Goal: Task Accomplishment & Management: Manage account settings

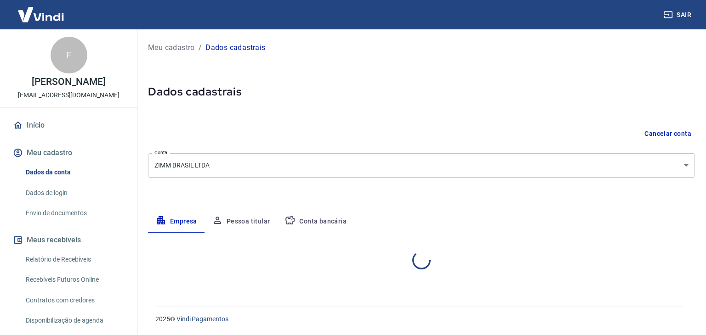
select select "SC"
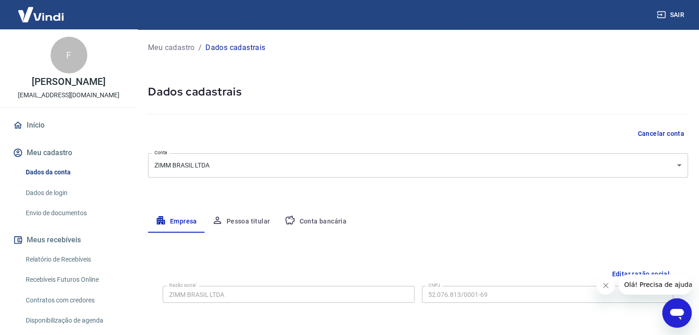
scroll to position [46, 0]
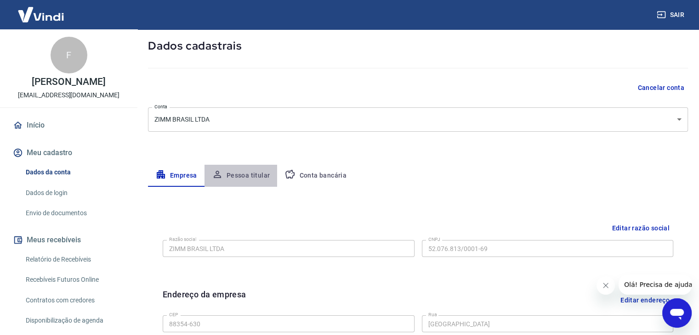
click at [241, 177] on button "Pessoa titular" at bounding box center [240, 176] width 73 height 22
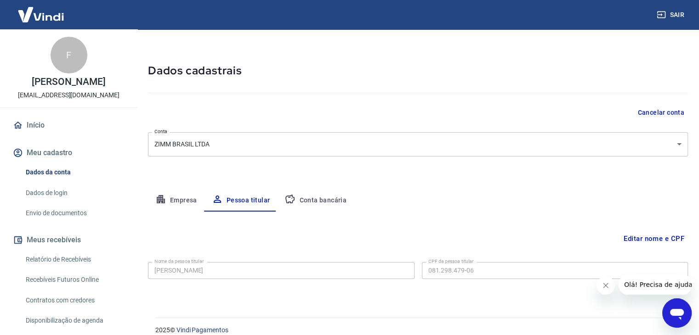
scroll to position [32, 0]
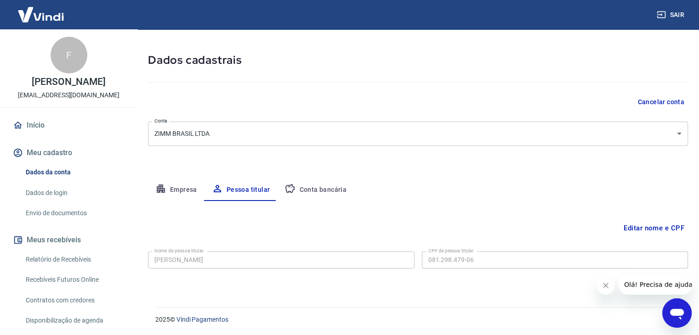
click at [73, 100] on p "[EMAIL_ADDRESS][DOMAIN_NAME]" at bounding box center [69, 96] width 102 height 10
copy div "F [PERSON_NAME] PERALTA"
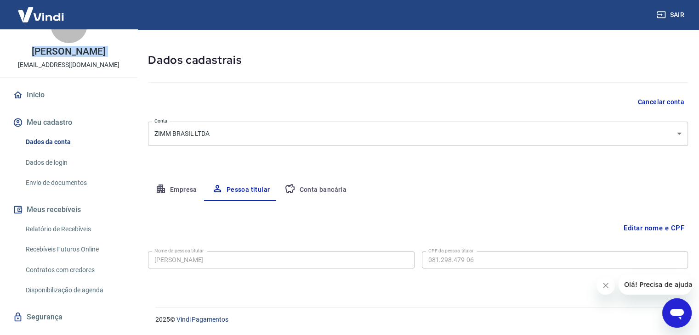
scroll to position [59, 0]
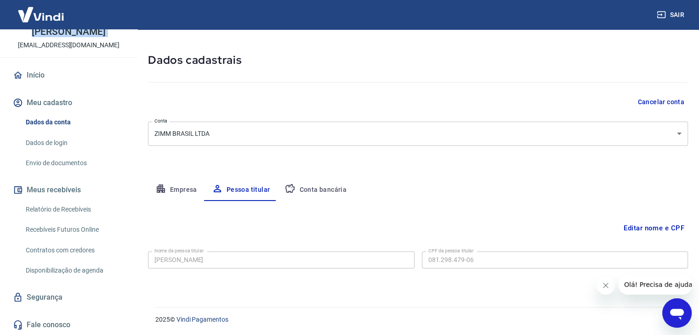
click at [70, 232] on link "Recebíveis Futuros Online" at bounding box center [74, 230] width 104 height 19
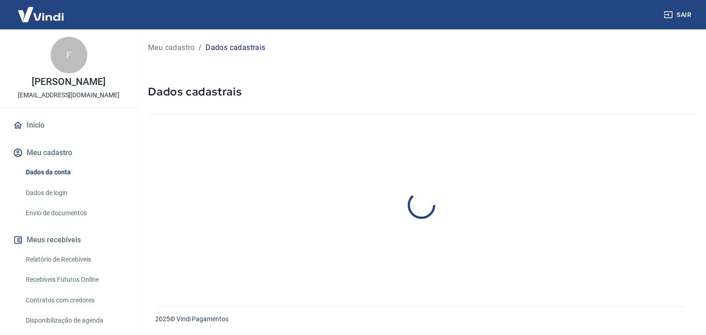
select select "SC"
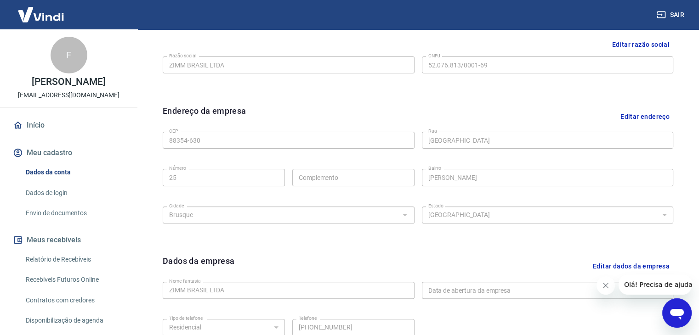
scroll to position [138, 0]
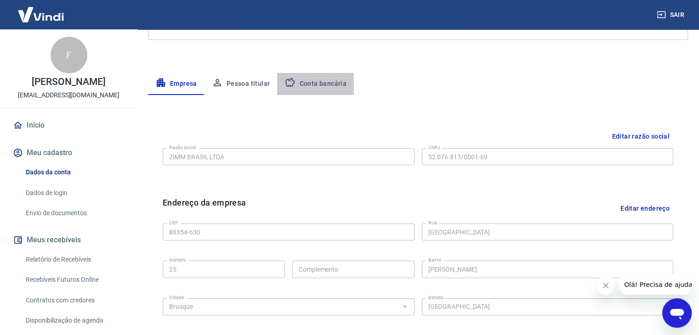
click at [311, 85] on button "Conta bancária" at bounding box center [315, 84] width 77 height 22
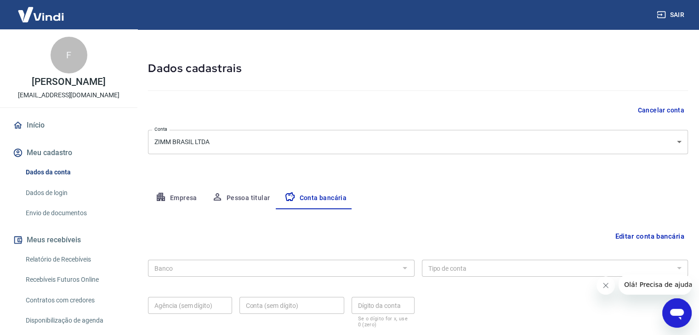
scroll to position [83, 0]
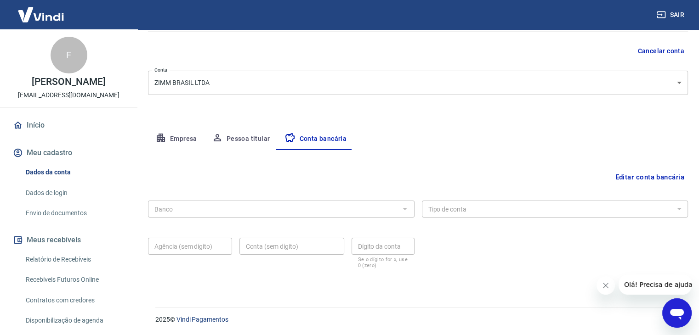
click at [631, 172] on button "Editar conta bancária" at bounding box center [649, 177] width 77 height 17
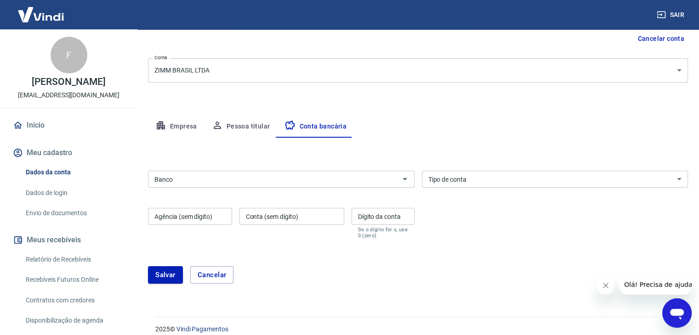
scroll to position [105, 0]
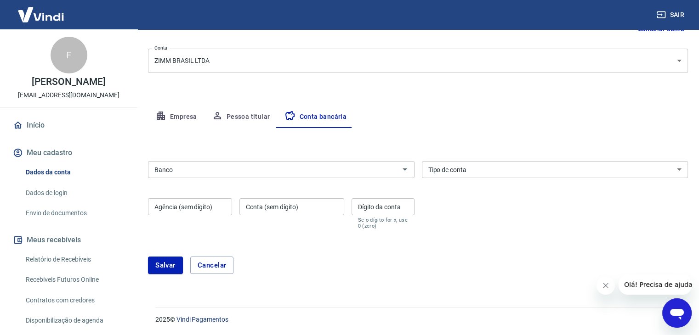
click at [210, 165] on input "Banco" at bounding box center [274, 169] width 246 height 11
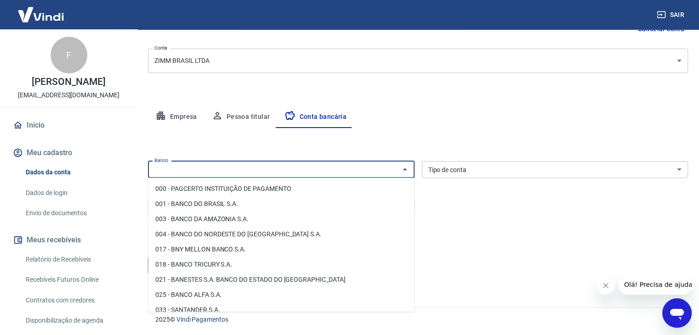
click at [243, 146] on div "Editar conta bancária Banco Banco Tipo de conta Conta Corrente Conta Poupança T…" at bounding box center [418, 206] width 540 height 157
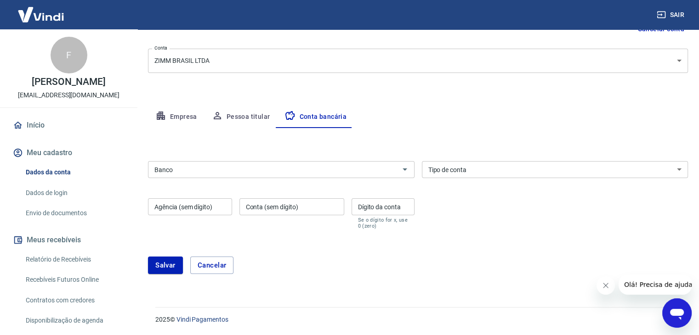
click at [196, 173] on input "Banco" at bounding box center [274, 169] width 246 height 11
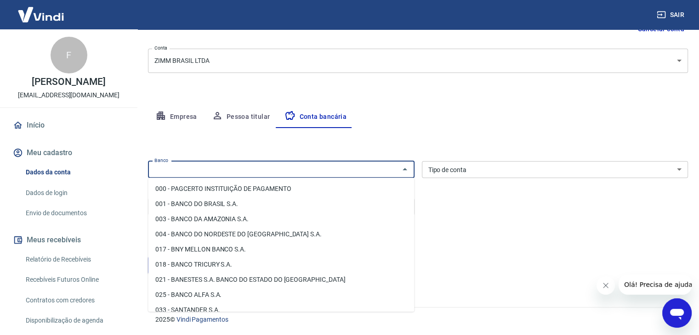
click at [215, 147] on div "Editar conta bancária Banco Banco Tipo de conta Conta Corrente Conta Poupança T…" at bounding box center [418, 206] width 540 height 157
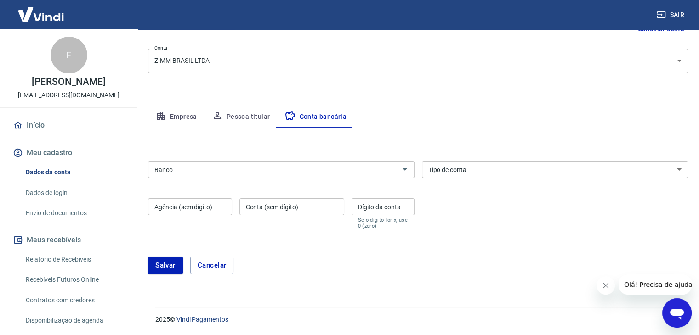
click at [194, 174] on input "Banco" at bounding box center [274, 169] width 246 height 11
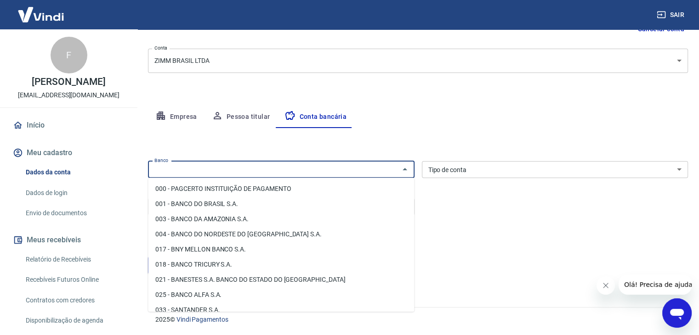
click at [377, 123] on div "Empresa Pessoa titular Conta bancária" at bounding box center [418, 117] width 540 height 22
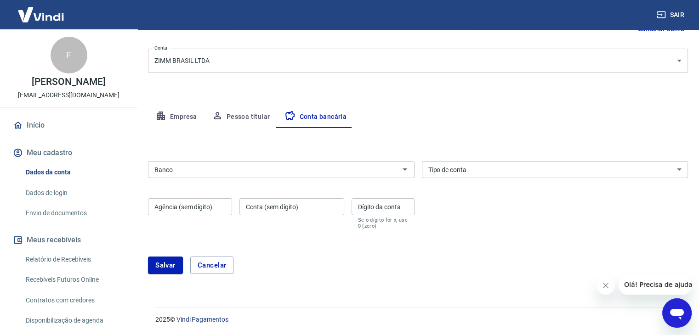
click at [444, 168] on select "Conta Corrente Conta Poupança" at bounding box center [555, 169] width 266 height 17
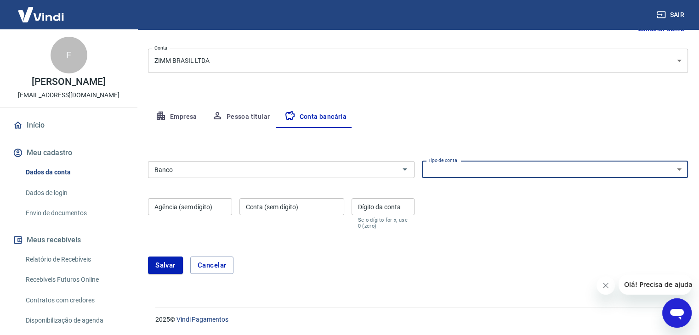
drag, startPoint x: 339, startPoint y: 260, endPoint x: 303, endPoint y: 228, distance: 48.1
click at [339, 260] on div "[PERSON_NAME]" at bounding box center [418, 265] width 540 height 17
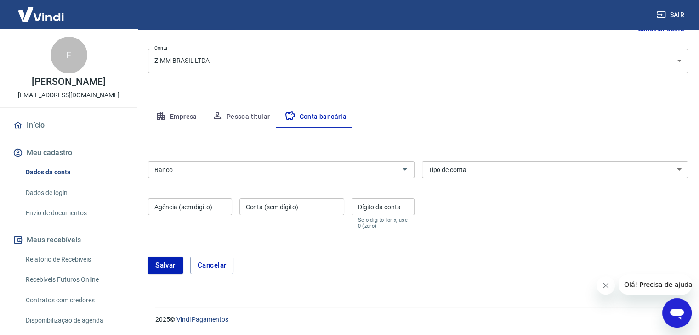
click at [249, 111] on button "Pessoa titular" at bounding box center [240, 117] width 73 height 22
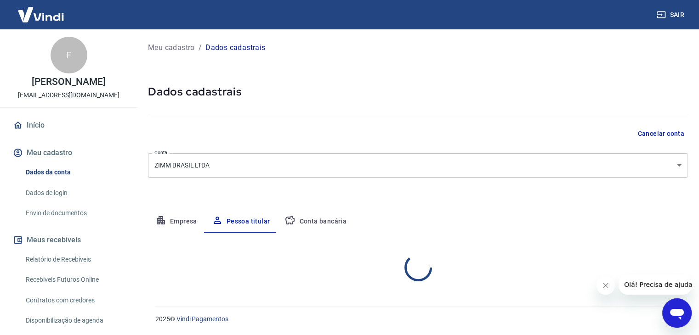
scroll to position [0, 0]
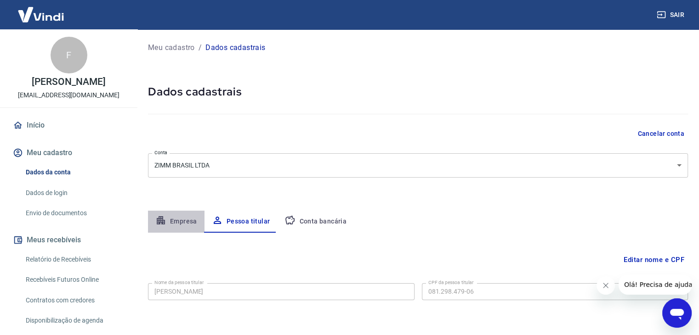
click at [181, 225] on button "Empresa" at bounding box center [176, 222] width 57 height 22
select select "SC"
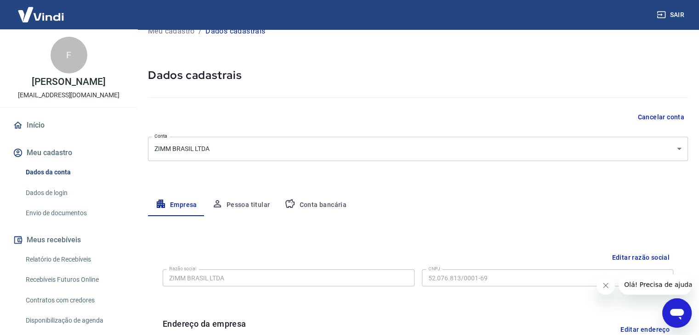
scroll to position [46, 0]
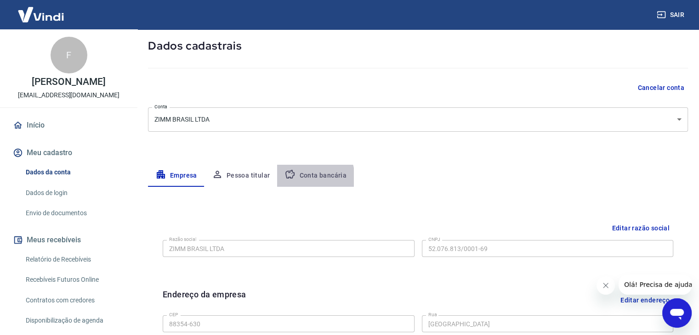
click at [304, 177] on button "Conta bancária" at bounding box center [315, 176] width 77 height 22
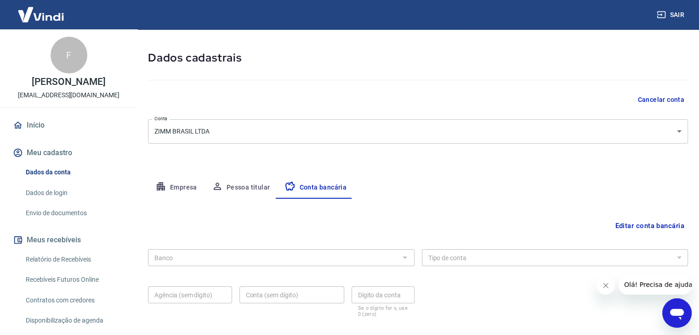
scroll to position [83, 0]
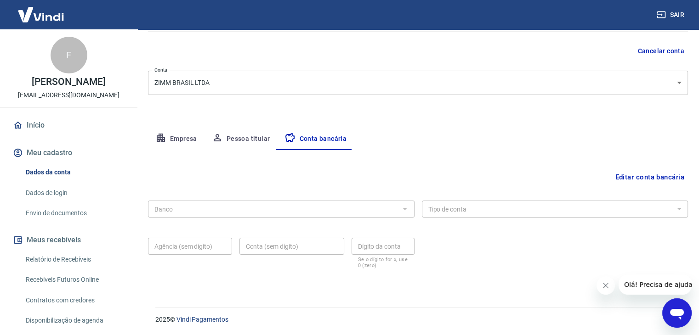
click at [637, 174] on button "Editar conta bancária" at bounding box center [649, 177] width 77 height 17
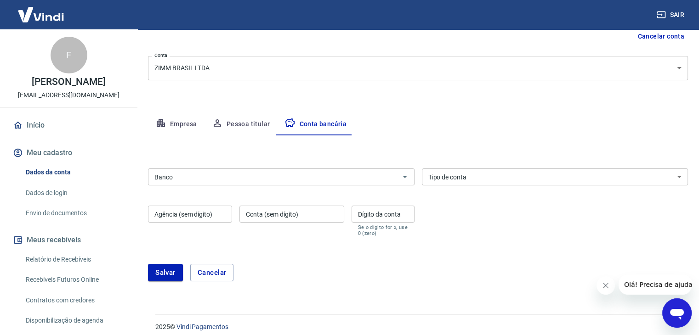
scroll to position [105, 0]
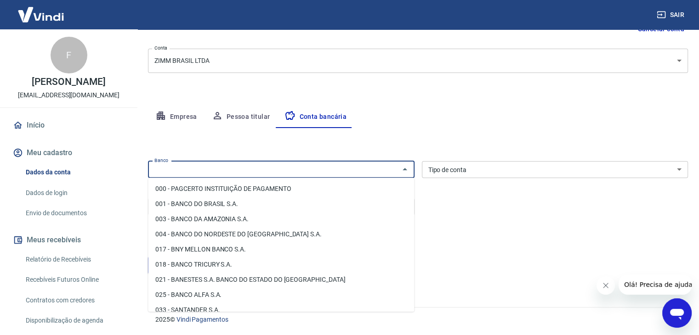
click at [244, 166] on input "Banco" at bounding box center [274, 169] width 246 height 11
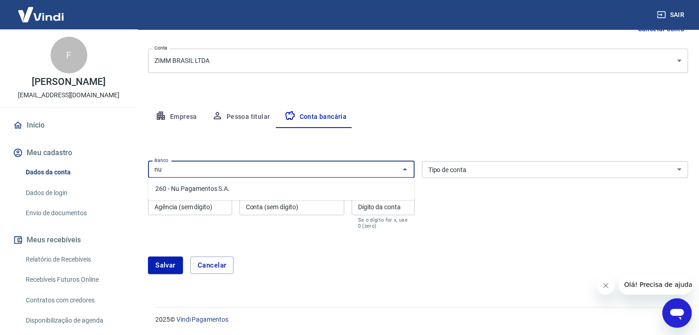
click at [240, 187] on li "260 - Nu Pagamentos S.A." at bounding box center [281, 188] width 266 height 15
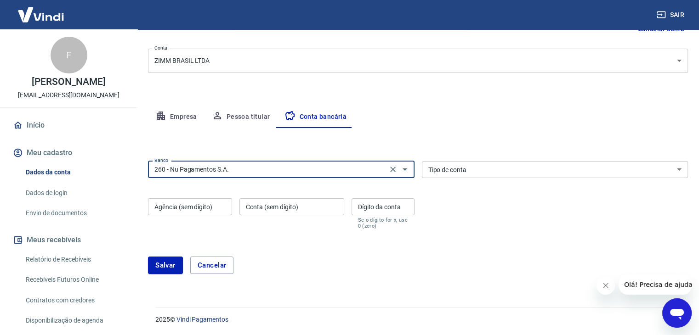
type input "260 - Nu Pagamentos S.A."
click at [465, 171] on select "Conta Corrente Conta Poupança" at bounding box center [555, 169] width 266 height 17
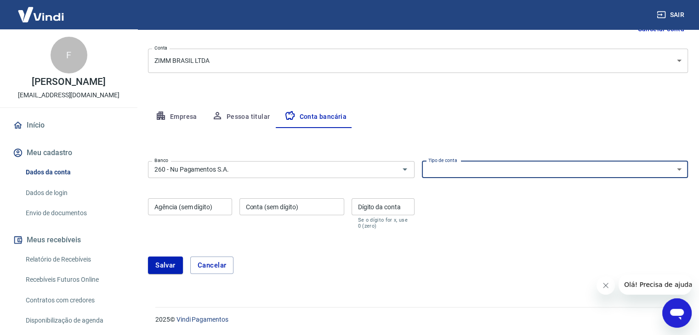
select select "1"
click at [422, 161] on select "Conta Corrente Conta Poupança" at bounding box center [555, 169] width 266 height 17
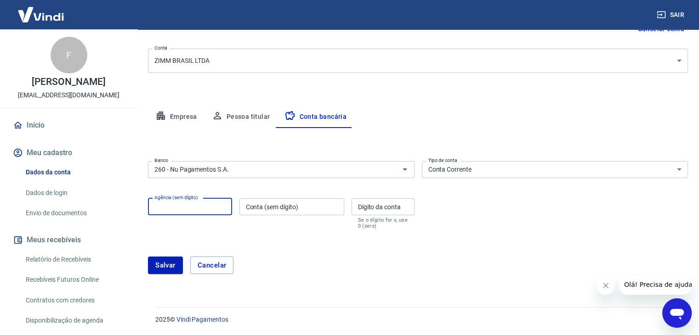
click at [206, 210] on input "Agência (sem dígito)" at bounding box center [190, 206] width 84 height 17
type input "0001"
click at [221, 191] on div "Banco 260 - Nu Pagamentos S.A. Banco Tipo de conta Conta Corrente Conta Poupanç…" at bounding box center [418, 195] width 540 height 74
click at [266, 204] on input "Conta (sem dígito)" at bounding box center [291, 206] width 105 height 17
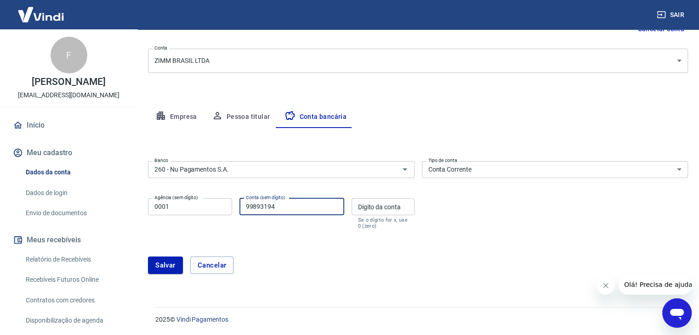
type input "99893194"
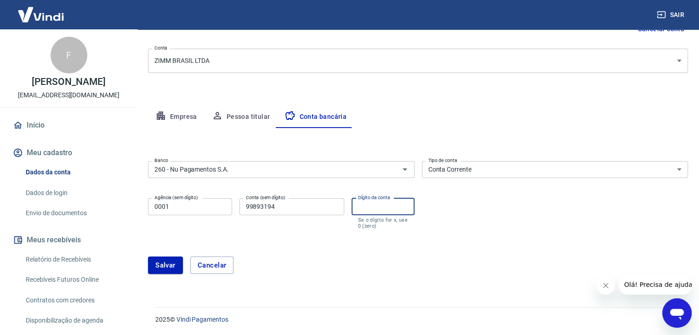
click at [368, 208] on input "Dígito da conta" at bounding box center [382, 206] width 63 height 17
type input "9"
click at [354, 191] on div "Banco 260 - Nu Pagamentos S.A. Banco Tipo de conta Conta Corrente Conta Poupanç…" at bounding box center [418, 195] width 540 height 74
click at [170, 261] on button "Salvar" at bounding box center [165, 265] width 35 height 17
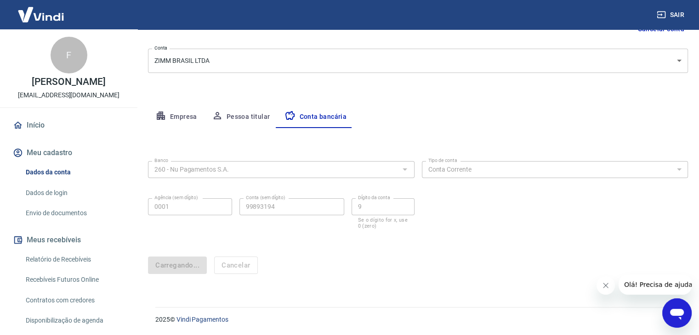
scroll to position [0, 0]
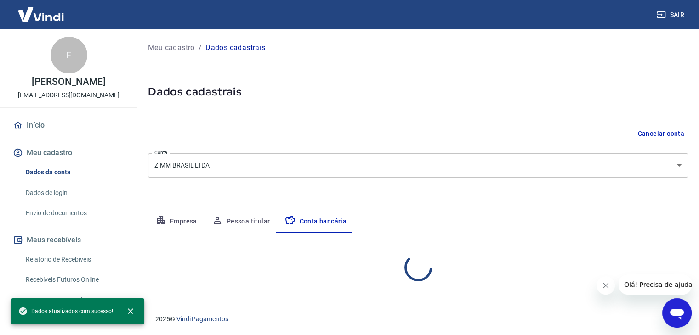
select select "1"
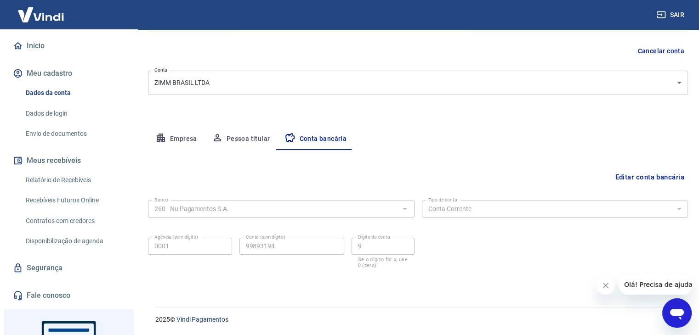
scroll to position [79, 0]
click at [82, 209] on link "Recebíveis Futuros Online" at bounding box center [74, 201] width 104 height 19
click at [57, 168] on button "Meus recebíveis" at bounding box center [68, 161] width 115 height 20
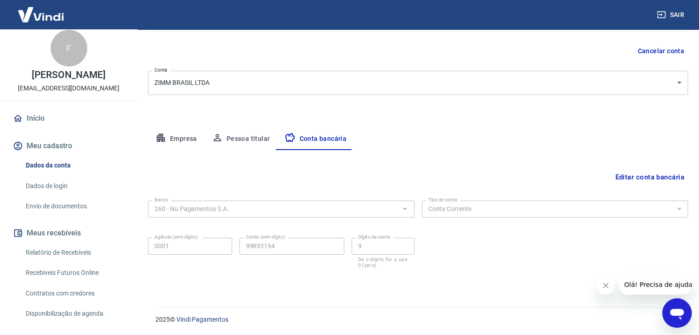
scroll to position [0, 0]
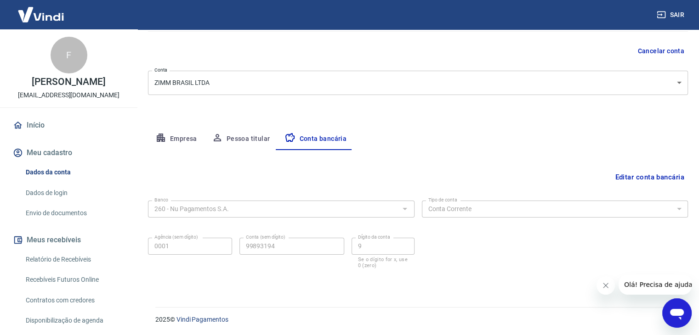
click at [41, 133] on link "Início" at bounding box center [68, 125] width 115 height 20
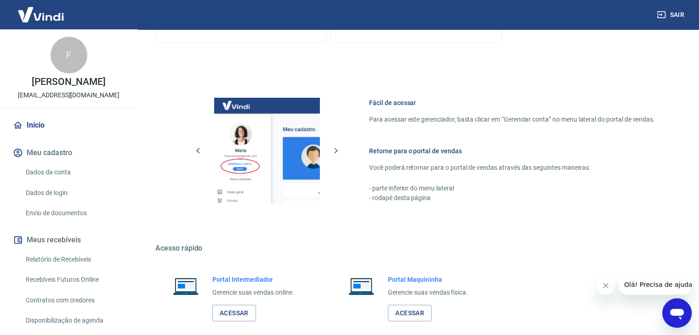
scroll to position [347, 0]
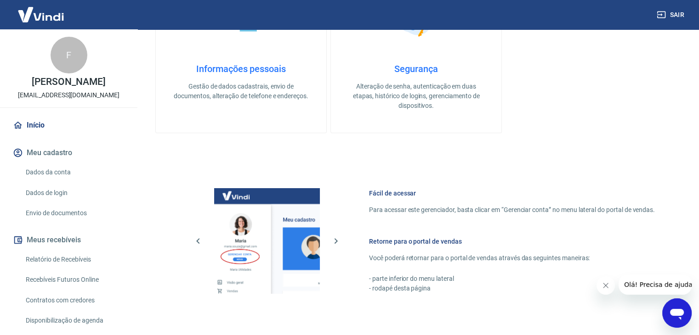
click at [675, 311] on icon "Abrir janela de mensagens" at bounding box center [677, 314] width 14 height 11
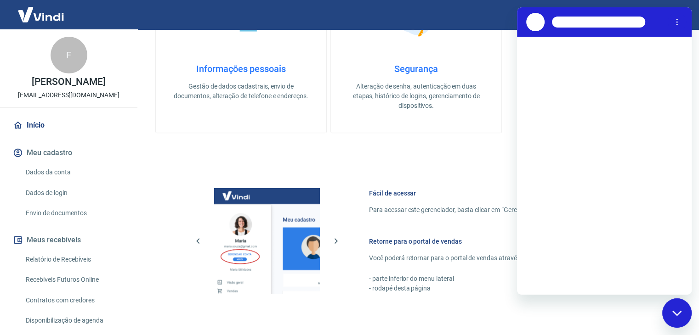
scroll to position [0, 0]
